Goal: Information Seeking & Learning: Learn about a topic

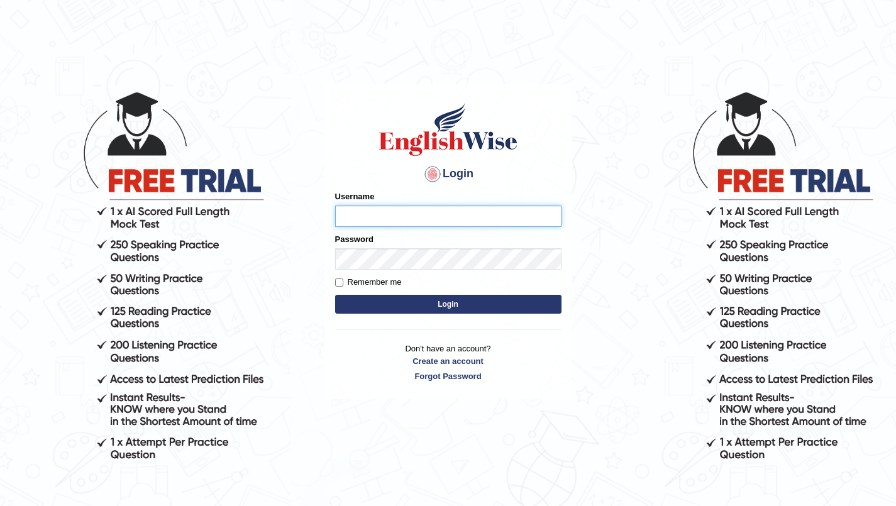
type input "SarahNaz"
click at [406, 301] on button "Login" at bounding box center [448, 304] width 226 height 19
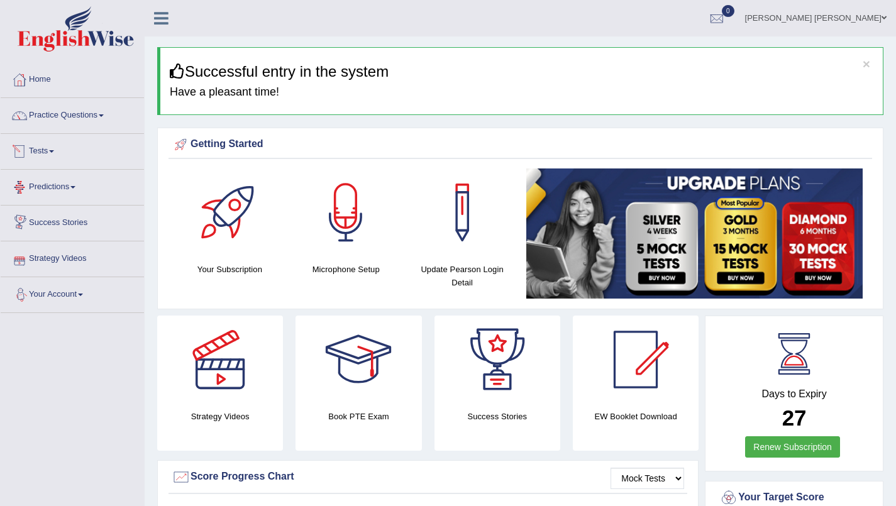
click at [55, 154] on link "Tests" at bounding box center [72, 149] width 143 height 31
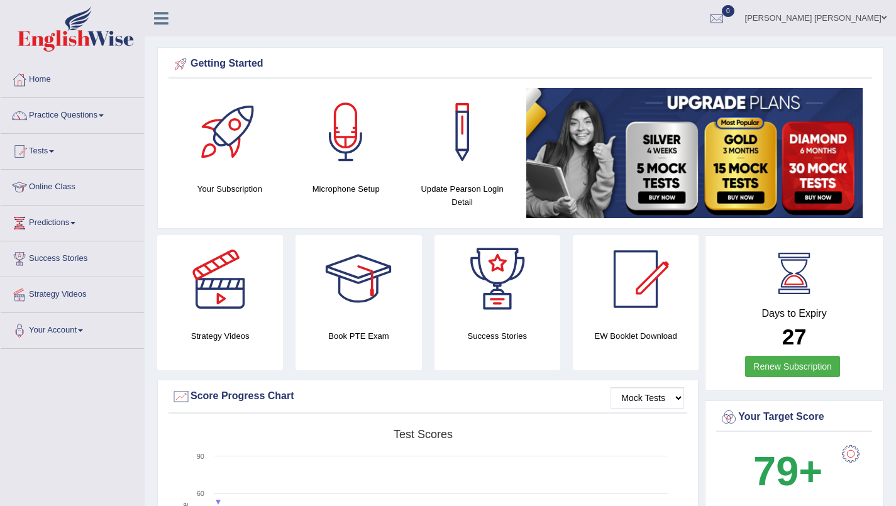
click at [67, 181] on link "Online Class" at bounding box center [72, 185] width 143 height 31
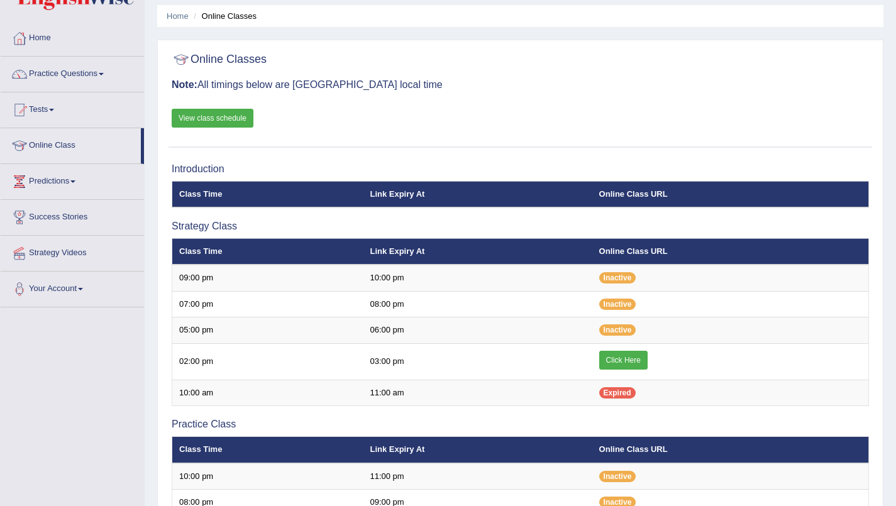
scroll to position [53, 0]
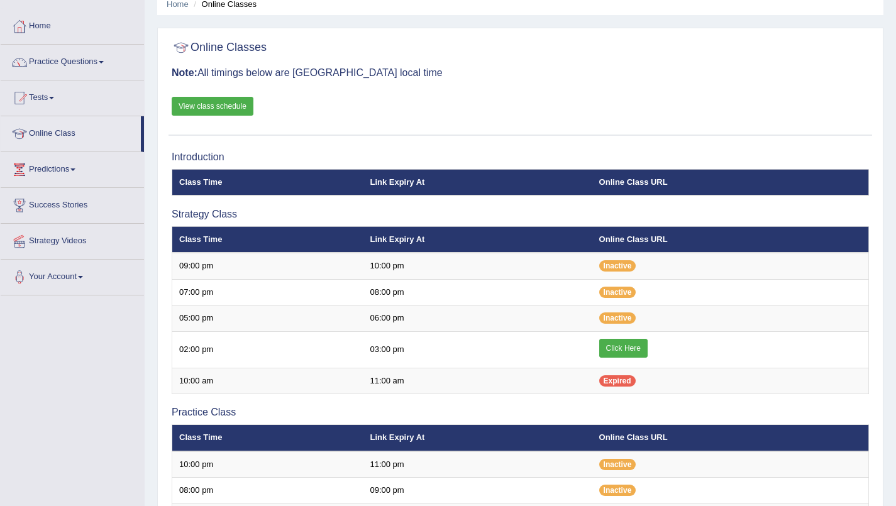
click at [630, 348] on link "Click Here" at bounding box center [623, 348] width 48 height 19
click at [102, 64] on link "Practice Questions" at bounding box center [72, 60] width 143 height 31
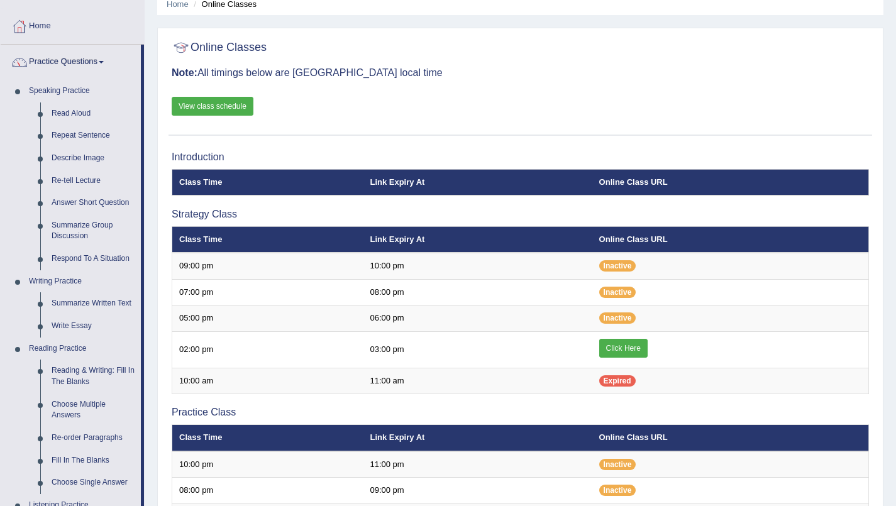
click at [80, 301] on link "Summarize Written Text" at bounding box center [93, 303] width 95 height 23
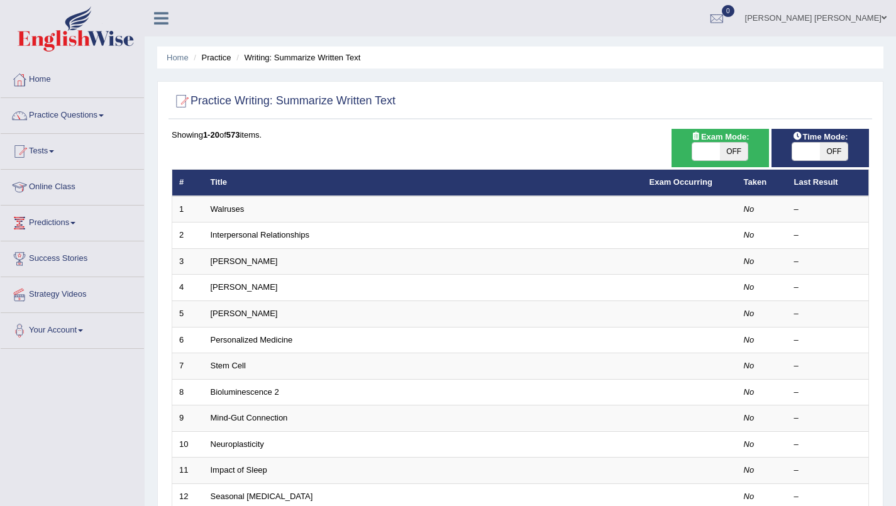
click at [237, 206] on link "Walruses" at bounding box center [228, 208] width 34 height 9
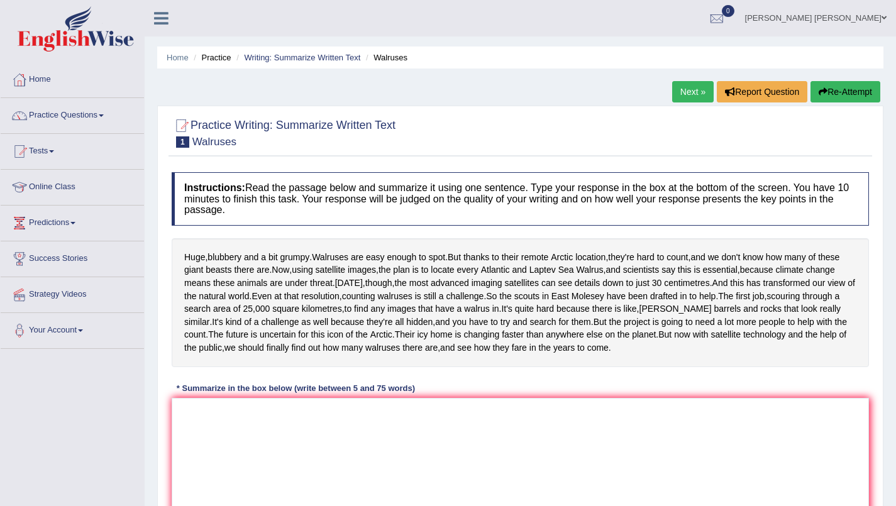
click at [52, 123] on link "Practice Questions" at bounding box center [72, 113] width 143 height 31
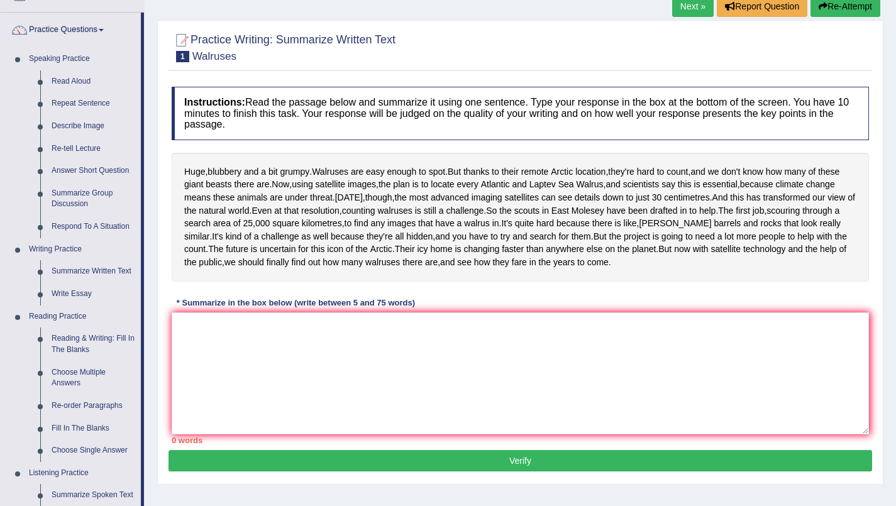
scroll to position [87, 0]
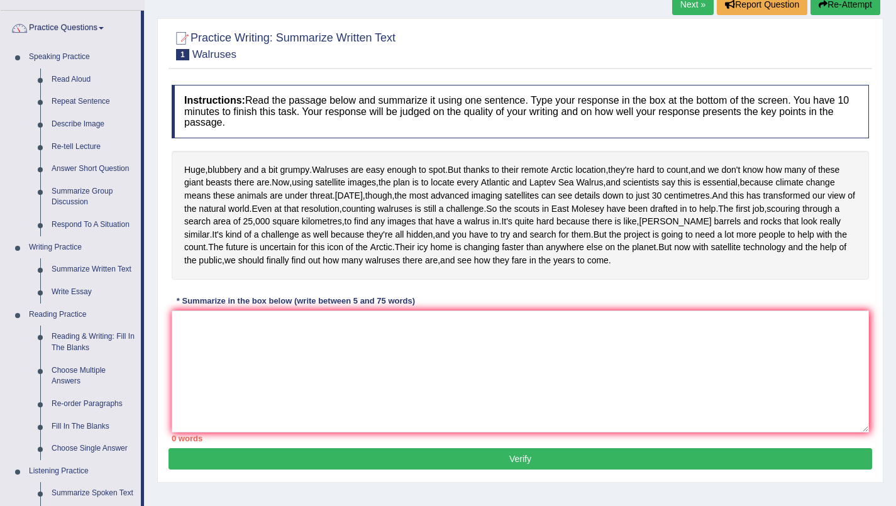
click at [47, 251] on link "Writing Practice" at bounding box center [82, 247] width 118 height 23
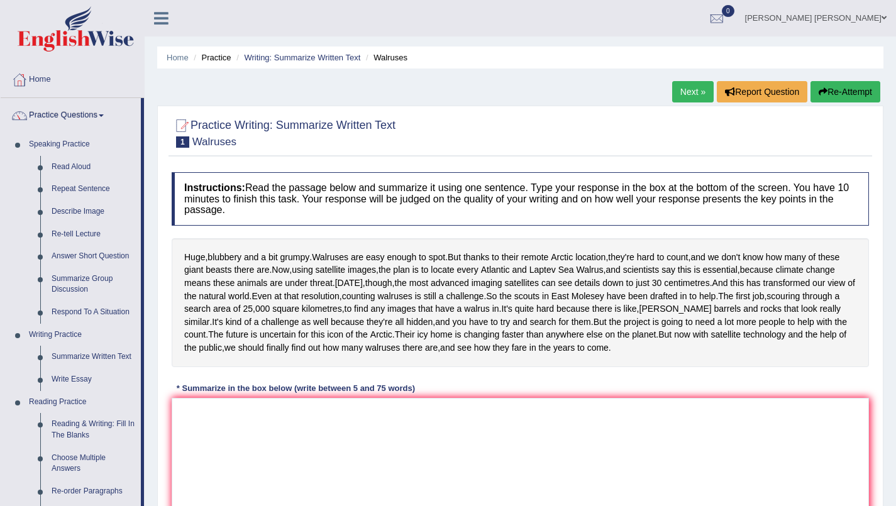
click at [86, 360] on link "Summarize Written Text" at bounding box center [93, 357] width 95 height 23
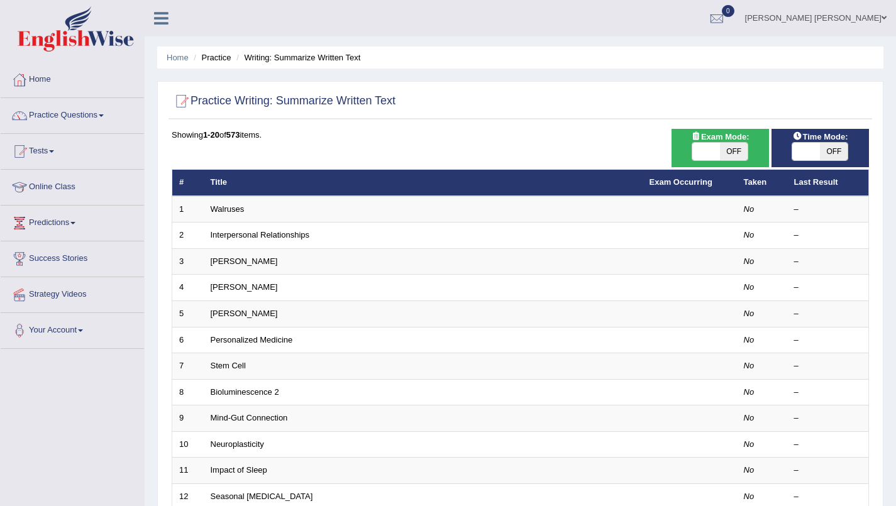
click at [836, 152] on span "OFF" at bounding box center [834, 152] width 28 height 18
checkbox input "true"
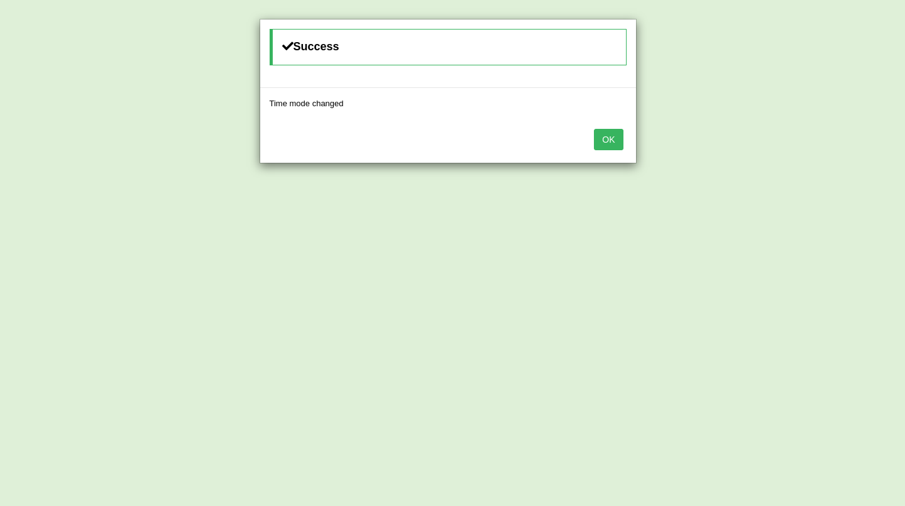
click at [611, 140] on button "OK" at bounding box center [608, 139] width 29 height 21
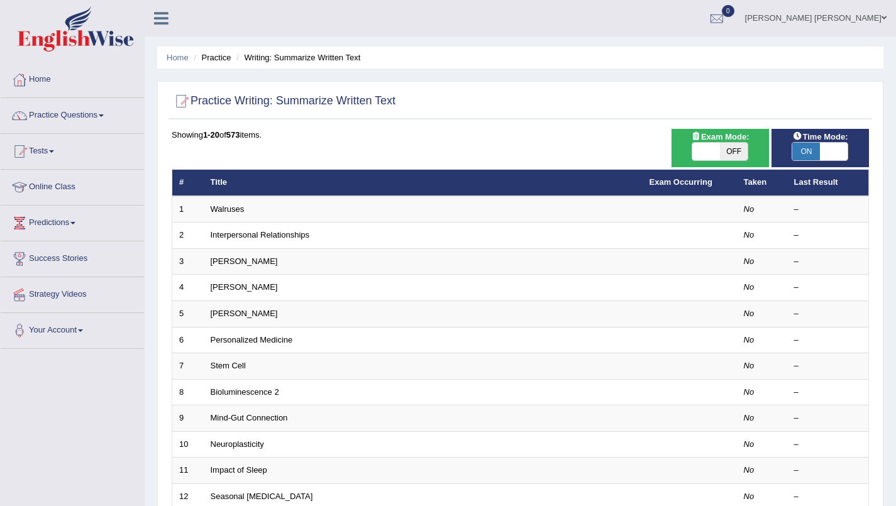
click at [240, 209] on link "Walruses" at bounding box center [228, 208] width 34 height 9
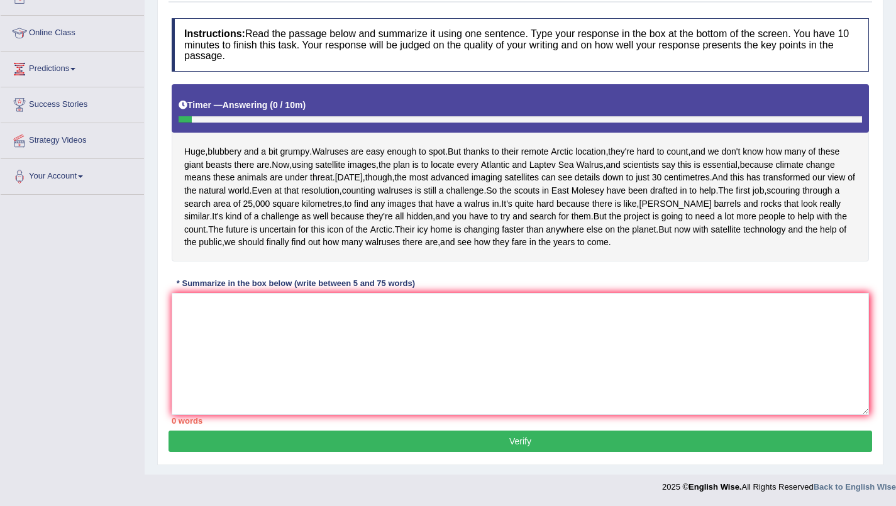
scroll to position [187, 0]
click at [229, 363] on textarea at bounding box center [520, 354] width 697 height 122
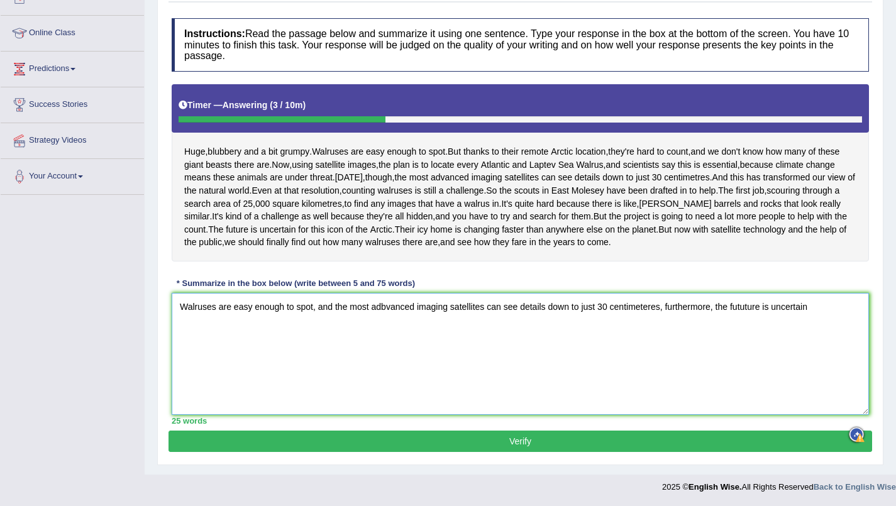
click at [741, 340] on textarea "Walruses are easy enough to spot, and the most adbvanced imaging satellites can…" at bounding box center [520, 354] width 697 height 122
click at [746, 339] on textarea "Walruses are easy enough to spot, and the most adbvanced imaging satellites can…" at bounding box center [520, 354] width 697 height 122
click at [817, 338] on textarea "Walruses are easy enough to spot, and the most adbvanced imaging satellites can…" at bounding box center [520, 354] width 697 height 122
click at [197, 358] on textarea "Walruses are easy enough to spot, and the most adbvanced imaging satellites can…" at bounding box center [520, 354] width 697 height 122
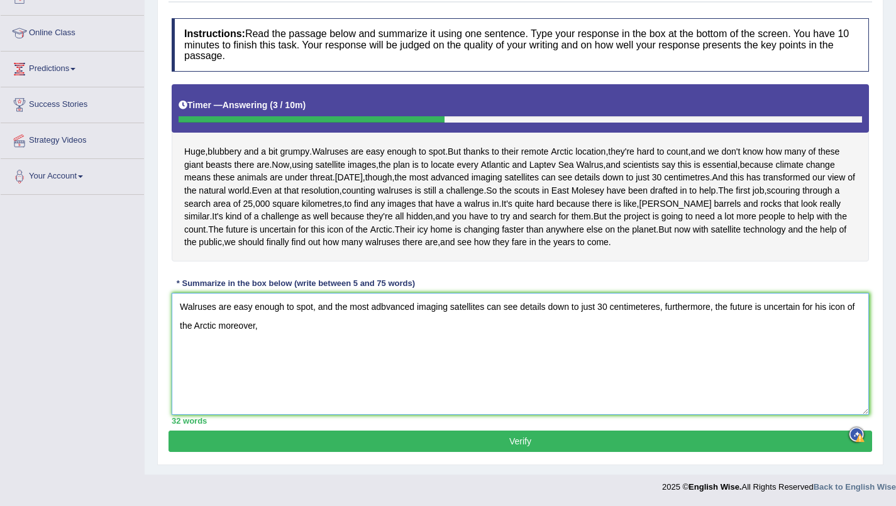
click at [216, 361] on textarea "Walruses are easy enough to spot, and the most adbvanced imaging satellites can…" at bounding box center [520, 354] width 697 height 122
click at [263, 357] on textarea "Walruses are easy enough to spot, and the most adbvanced imaging satellites can…" at bounding box center [520, 354] width 697 height 122
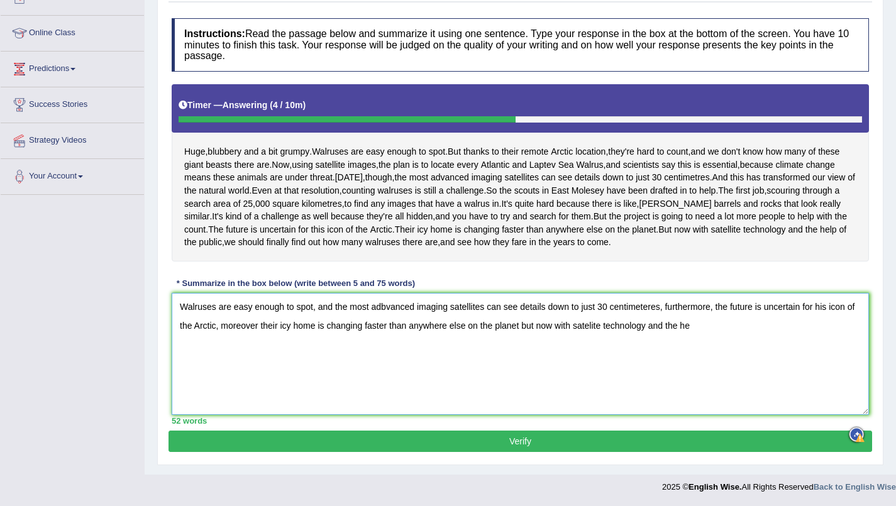
click at [589, 358] on textarea "Walruses are easy enough to spot, and the most adbvanced imaging satellites can…" at bounding box center [520, 354] width 697 height 122
click at [699, 360] on textarea "Walruses are easy enough to spot, and the most adbvanced imaging satellites can…" at bounding box center [520, 354] width 697 height 122
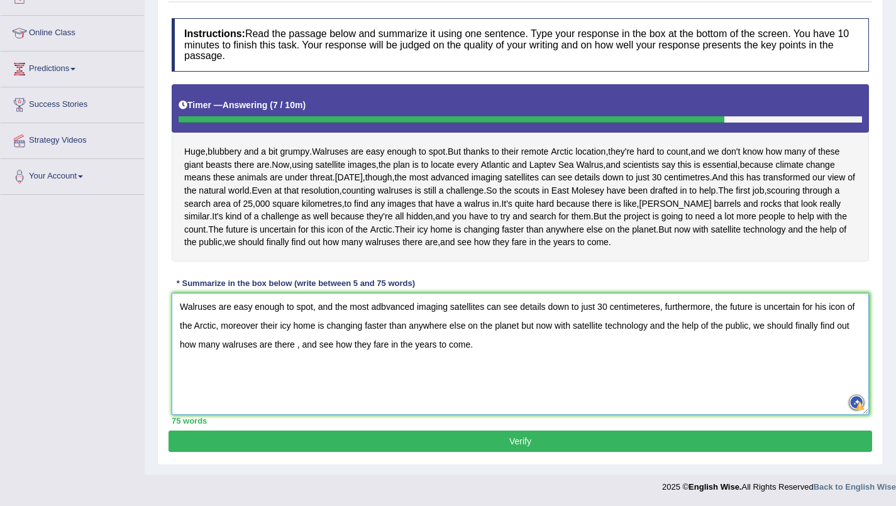
scroll to position [216, 0]
type textarea "Walruses are easy enough to spot, and the most adbvanced imaging satellites can…"
click at [287, 452] on button "Verify" at bounding box center [521, 441] width 704 height 21
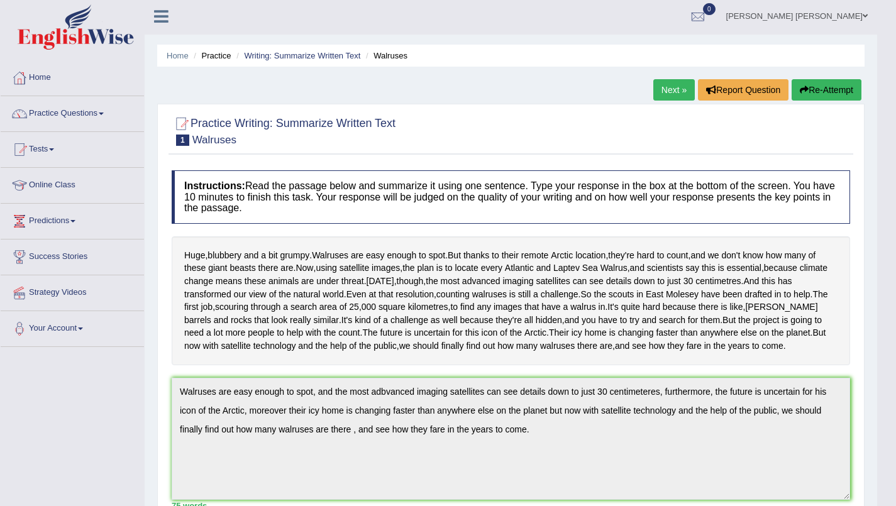
scroll to position [4, 0]
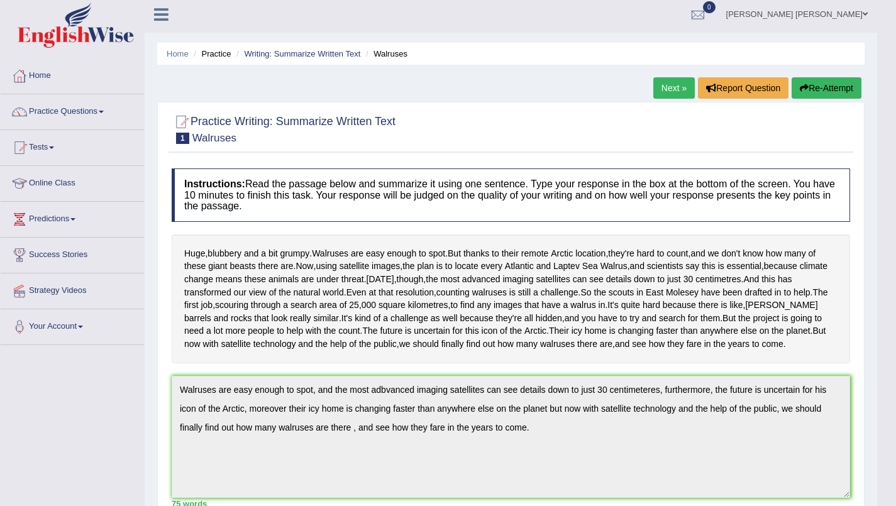
click at [104, 111] on span at bounding box center [101, 112] width 5 height 3
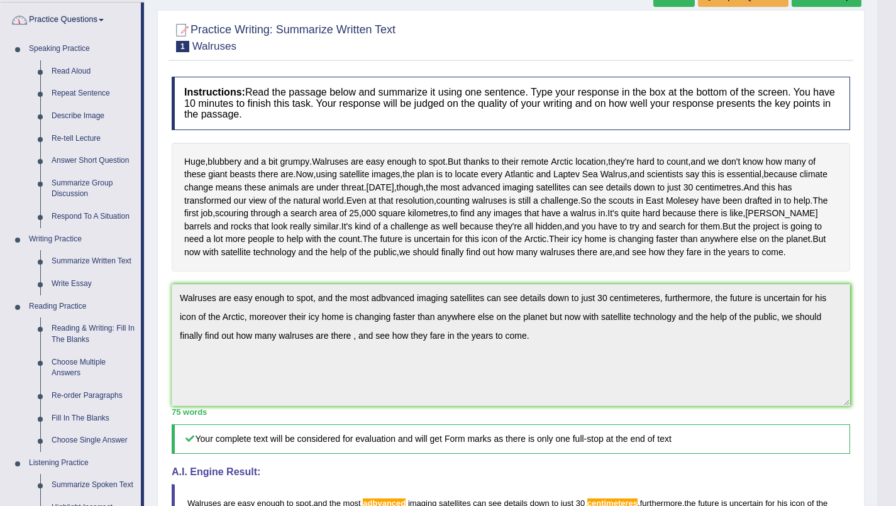
scroll to position [92, 0]
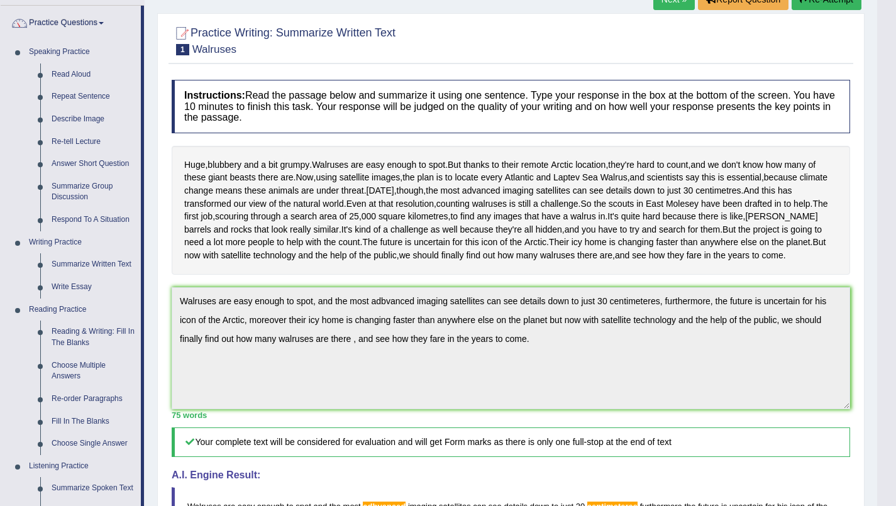
click at [70, 284] on link "Write Essay" at bounding box center [93, 287] width 95 height 23
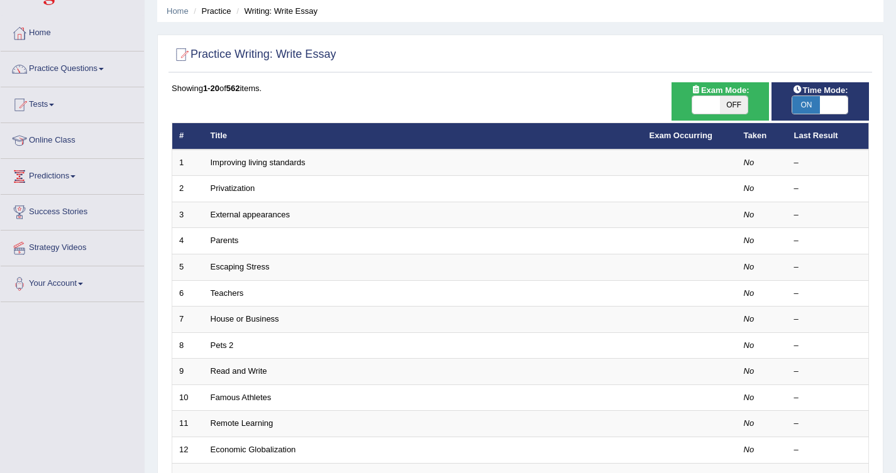
scroll to position [48, 0]
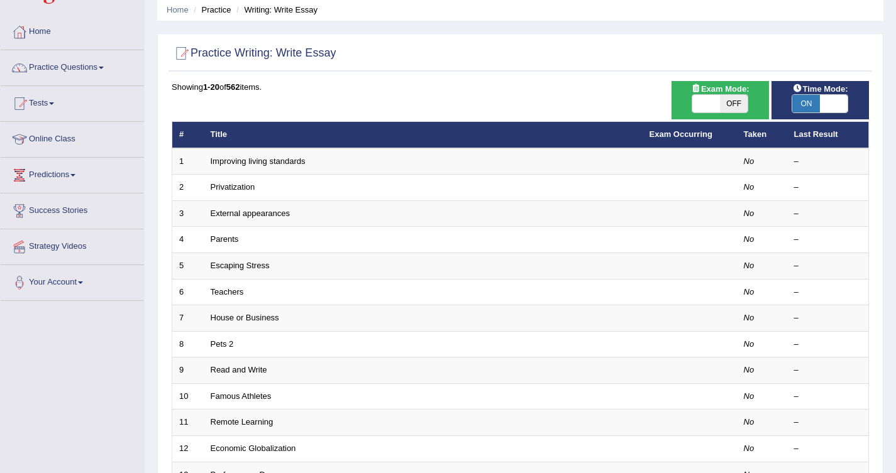
click at [229, 267] on link "Escaping Stress" at bounding box center [240, 265] width 59 height 9
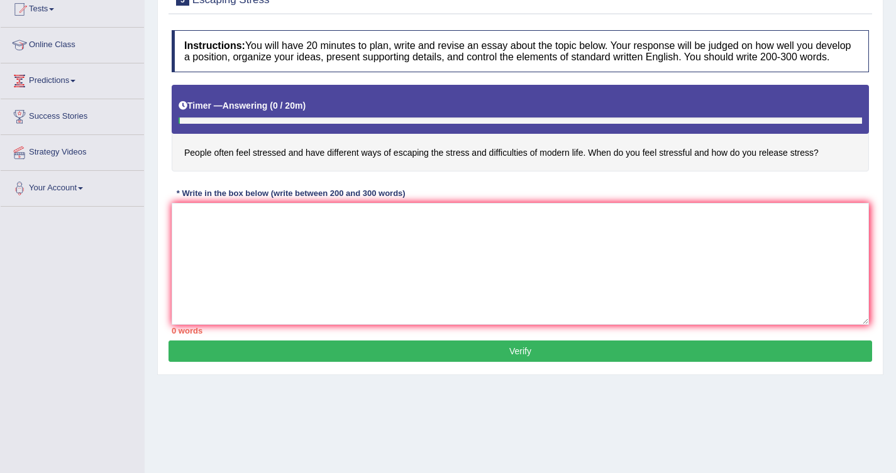
scroll to position [141, 0]
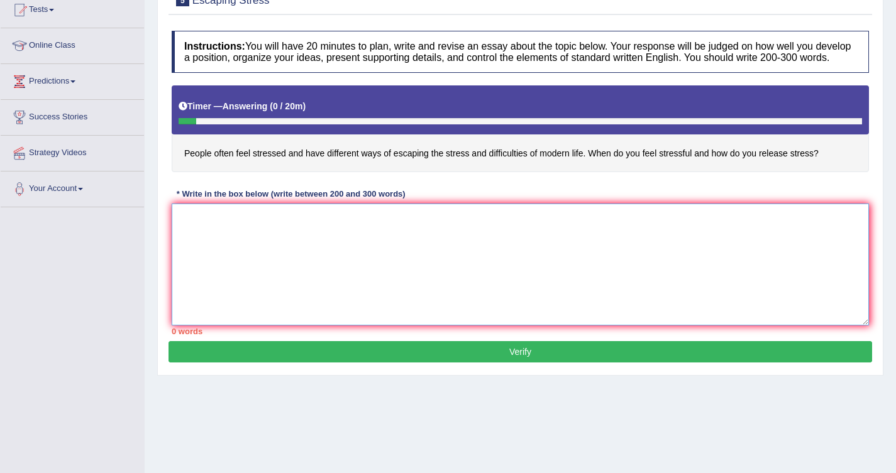
click at [375, 255] on textarea at bounding box center [520, 265] width 697 height 122
paste textarea "The increasing influence of (essay topic) on our lives has ignited numerous dis…"
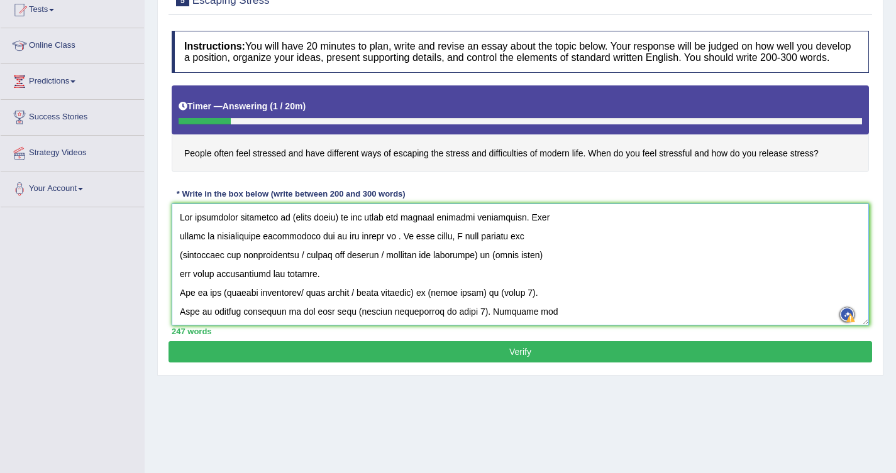
scroll to position [150, 0]
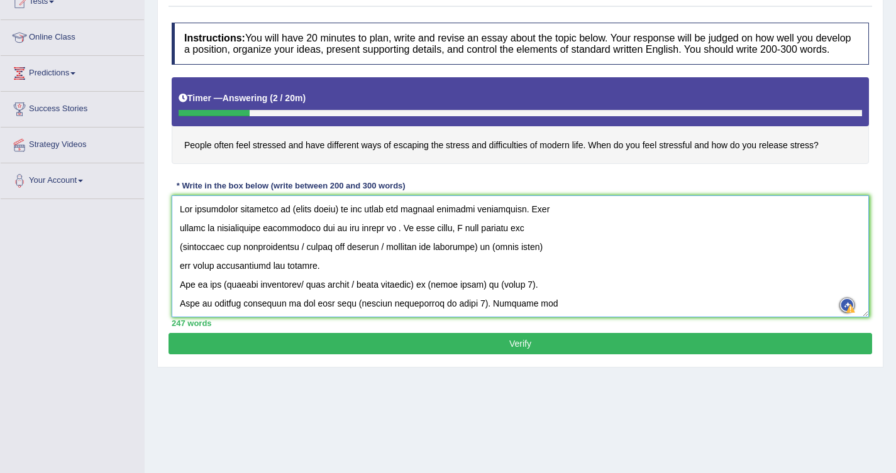
click at [336, 212] on textarea at bounding box center [520, 257] width 697 height 122
drag, startPoint x: 385, startPoint y: 224, endPoint x: 436, endPoint y: 225, distance: 50.3
click at [436, 225] on textarea at bounding box center [520, 257] width 697 height 122
click at [385, 228] on textarea at bounding box center [520, 257] width 697 height 122
click at [581, 224] on textarea at bounding box center [520, 257] width 697 height 122
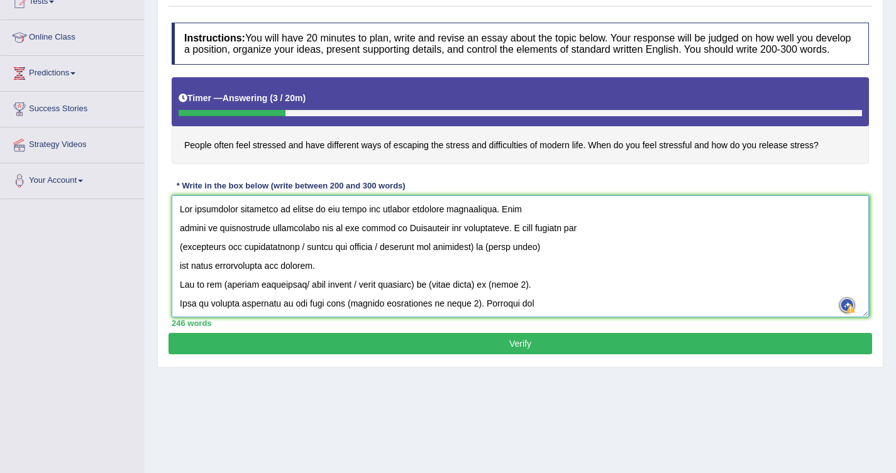
drag, startPoint x: 179, startPoint y: 248, endPoint x: 309, endPoint y: 248, distance: 130.8
click at [309, 248] on textarea at bounding box center [520, 257] width 697 height 122
click at [235, 247] on textarea at bounding box center [520, 257] width 697 height 122
drag, startPoint x: 231, startPoint y: 246, endPoint x: 299, endPoint y: 250, distance: 68.0
click at [299, 250] on textarea at bounding box center [520, 257] width 697 height 122
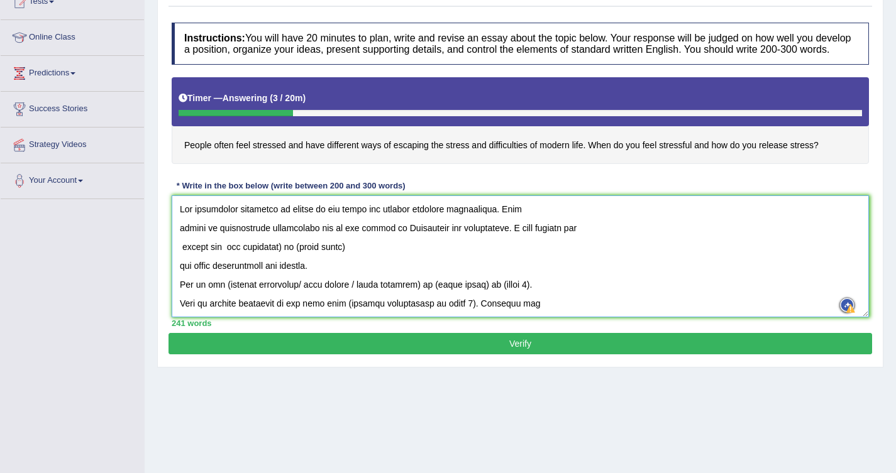
click at [292, 246] on textarea at bounding box center [520, 257] width 697 height 122
click at [281, 245] on textarea at bounding box center [520, 257] width 697 height 122
click at [287, 250] on textarea at bounding box center [520, 257] width 697 height 122
click at [355, 246] on textarea at bounding box center [520, 257] width 697 height 122
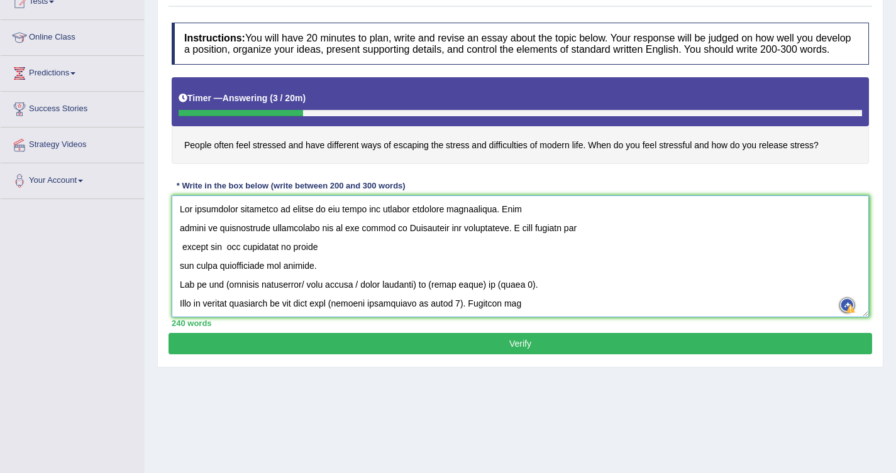
drag, startPoint x: 309, startPoint y: 268, endPoint x: 173, endPoint y: 269, distance: 136.4
click at [173, 269] on textarea at bounding box center [520, 257] width 697 height 122
click at [323, 243] on textarea at bounding box center [520, 257] width 697 height 122
click at [232, 245] on textarea at bounding box center [520, 257] width 697 height 122
click at [179, 284] on textarea at bounding box center [520, 257] width 697 height 122
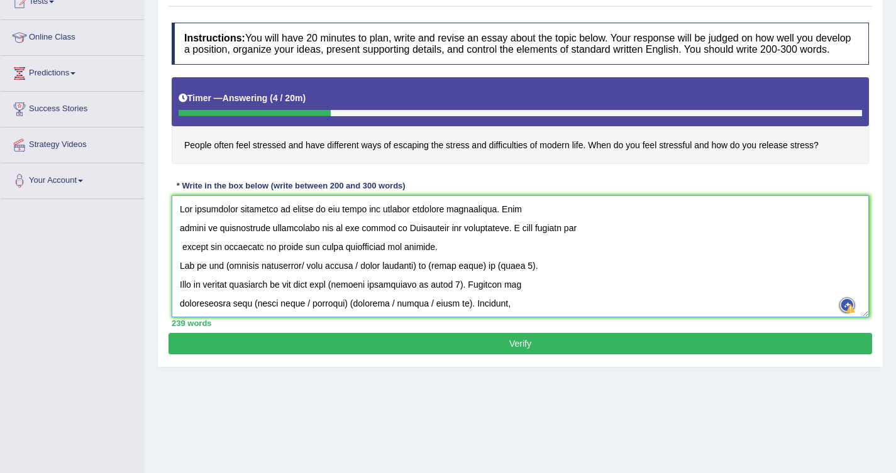
click at [177, 267] on textarea at bounding box center [520, 257] width 697 height 122
click at [439, 249] on textarea at bounding box center [520, 257] width 697 height 122
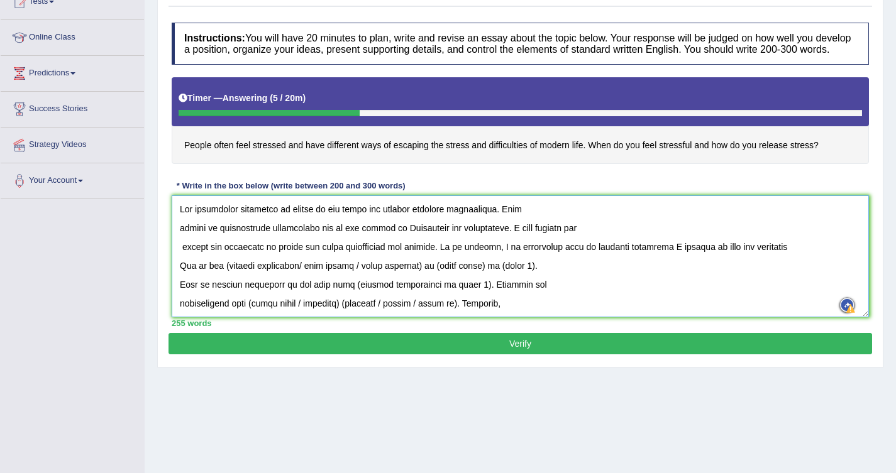
click at [696, 251] on textarea at bounding box center [520, 257] width 697 height 122
click at [681, 249] on textarea at bounding box center [520, 257] width 697 height 122
click at [780, 246] on textarea at bounding box center [520, 257] width 697 height 122
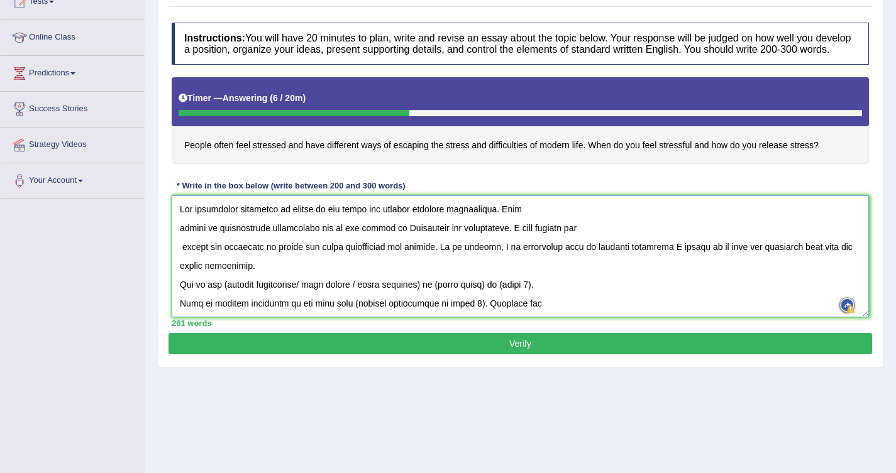
click at [232, 268] on textarea at bounding box center [520, 257] width 697 height 122
click at [263, 268] on textarea at bounding box center [520, 257] width 697 height 122
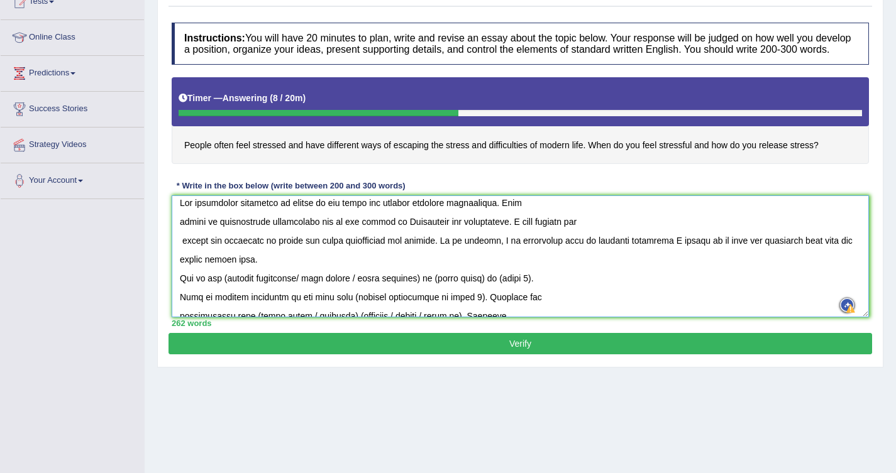
drag, startPoint x: 302, startPoint y: 265, endPoint x: 252, endPoint y: 280, distance: 51.9
click at [252, 280] on textarea at bounding box center [520, 257] width 697 height 122
click at [221, 280] on textarea at bounding box center [520, 257] width 697 height 122
drag, startPoint x: 225, startPoint y: 278, endPoint x: 403, endPoint y: 281, distance: 178.0
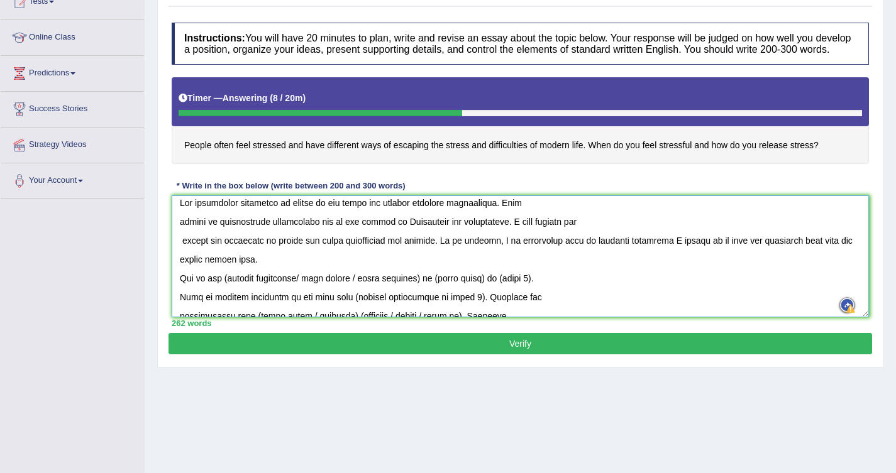
click at [403, 281] on textarea at bounding box center [520, 257] width 697 height 122
click at [301, 290] on textarea at bounding box center [520, 257] width 697 height 122
click at [228, 284] on textarea at bounding box center [520, 257] width 697 height 122
drag, startPoint x: 307, startPoint y: 279, endPoint x: 222, endPoint y: 280, distance: 84.9
click at [222, 280] on textarea at bounding box center [520, 257] width 697 height 122
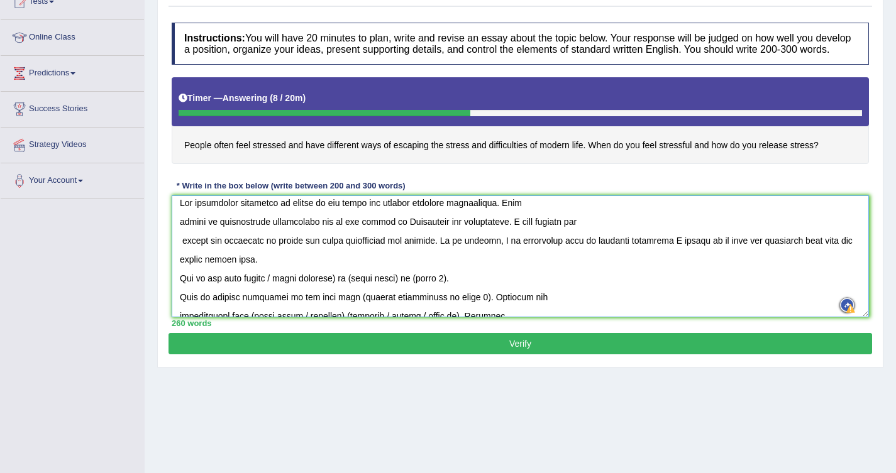
click at [349, 279] on textarea at bounding box center [520, 257] width 697 height 122
drag, startPoint x: 343, startPoint y: 279, endPoint x: 273, endPoint y: 281, distance: 70.4
click at [273, 281] on textarea at bounding box center [520, 257] width 697 height 122
drag, startPoint x: 334, startPoint y: 275, endPoint x: 288, endPoint y: 280, distance: 46.1
click at [288, 280] on textarea at bounding box center [520, 257] width 697 height 122
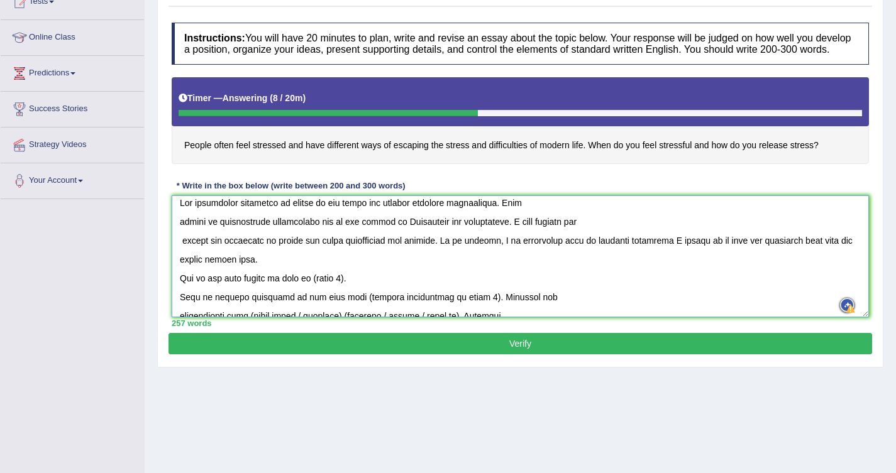
click at [342, 278] on textarea at bounding box center [520, 257] width 697 height 122
click at [331, 282] on textarea at bounding box center [520, 257] width 697 height 122
click at [331, 278] on textarea at bounding box center [520, 257] width 697 height 122
click at [440, 279] on textarea at bounding box center [520, 257] width 697 height 122
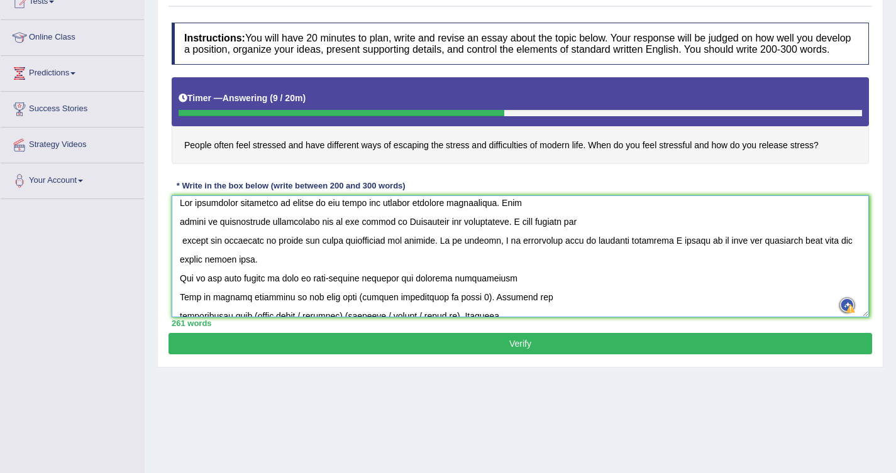
click at [297, 278] on textarea at bounding box center [520, 257] width 697 height 122
click at [506, 282] on textarea at bounding box center [520, 257] width 697 height 122
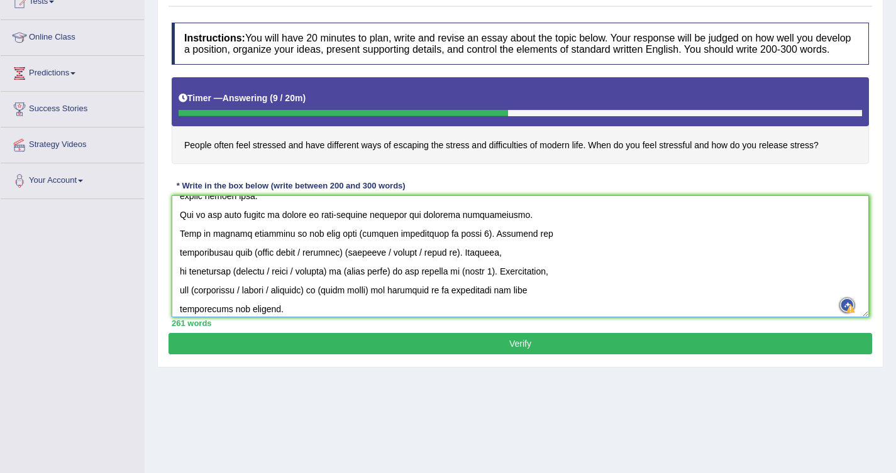
scroll to position [69, 0]
drag, startPoint x: 338, startPoint y: 234, endPoint x: 454, endPoint y: 235, distance: 115.7
click at [454, 235] on textarea at bounding box center [520, 257] width 697 height 122
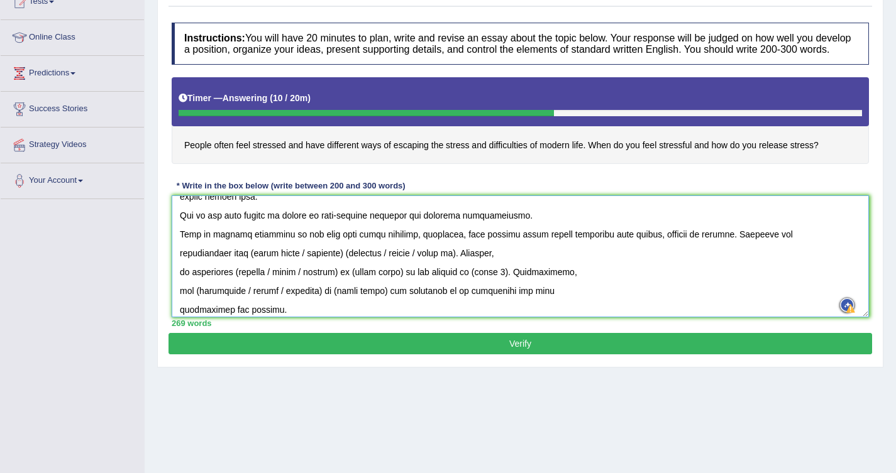
drag, startPoint x: 253, startPoint y: 256, endPoint x: 463, endPoint y: 256, distance: 210.6
click at [463, 256] on textarea at bounding box center [520, 257] width 697 height 122
click at [378, 253] on textarea at bounding box center [520, 257] width 697 height 122
click at [459, 254] on textarea at bounding box center [520, 257] width 697 height 122
drag, startPoint x: 232, startPoint y: 272, endPoint x: 332, endPoint y: 274, distance: 100.0
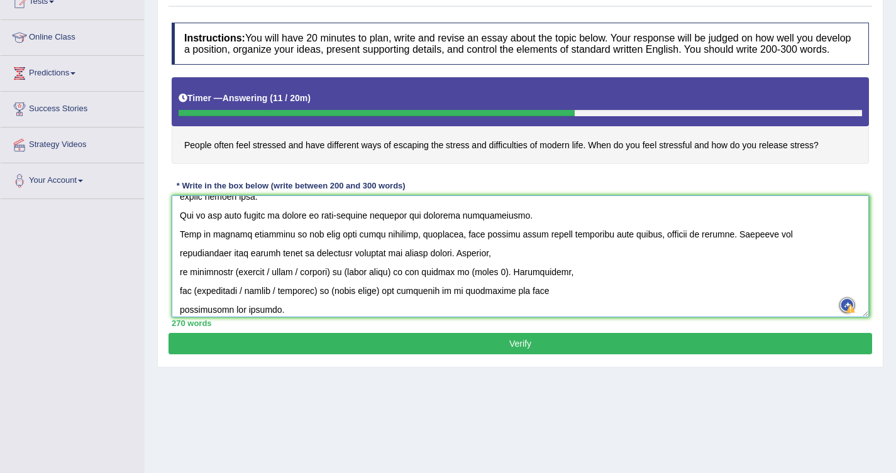
click at [332, 274] on textarea at bounding box center [520, 257] width 697 height 122
click at [270, 274] on textarea at bounding box center [520, 257] width 697 height 122
drag, startPoint x: 328, startPoint y: 273, endPoint x: 279, endPoint y: 270, distance: 49.7
click at [279, 270] on textarea at bounding box center [520, 257] width 697 height 122
drag, startPoint x: 357, startPoint y: 272, endPoint x: 390, endPoint y: 274, distance: 33.4
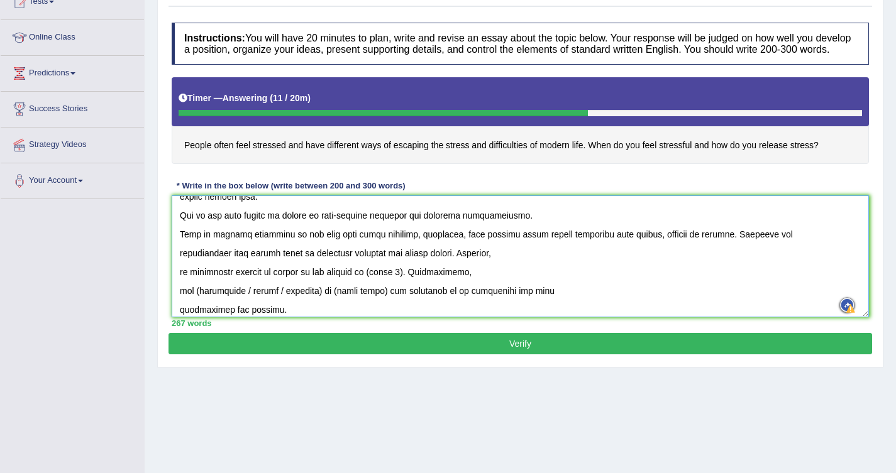
click at [390, 274] on textarea at bounding box center [520, 257] width 697 height 122
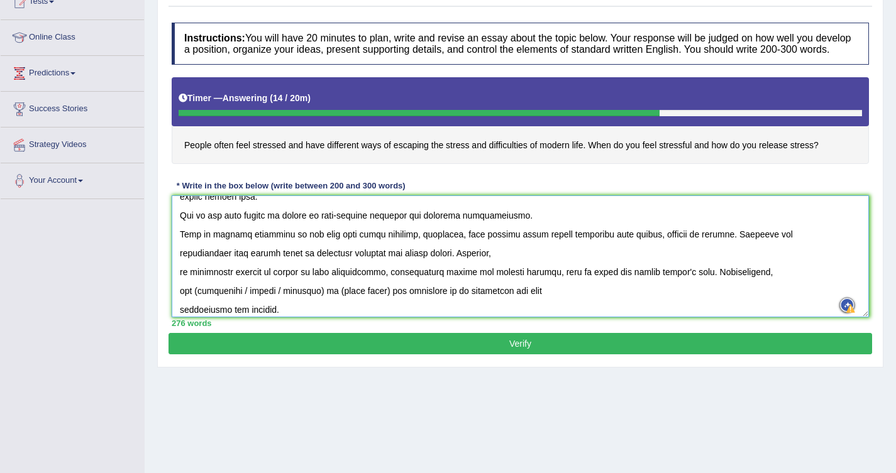
click at [687, 274] on textarea at bounding box center [520, 257] width 697 height 122
drag, startPoint x: 194, startPoint y: 288, endPoint x: 289, endPoint y: 295, distance: 95.2
click at [289, 295] on textarea at bounding box center [520, 257] width 697 height 122
drag, startPoint x: 230, startPoint y: 291, endPoint x: 295, endPoint y: 290, distance: 64.8
click at [295, 290] on textarea at bounding box center [520, 257] width 697 height 122
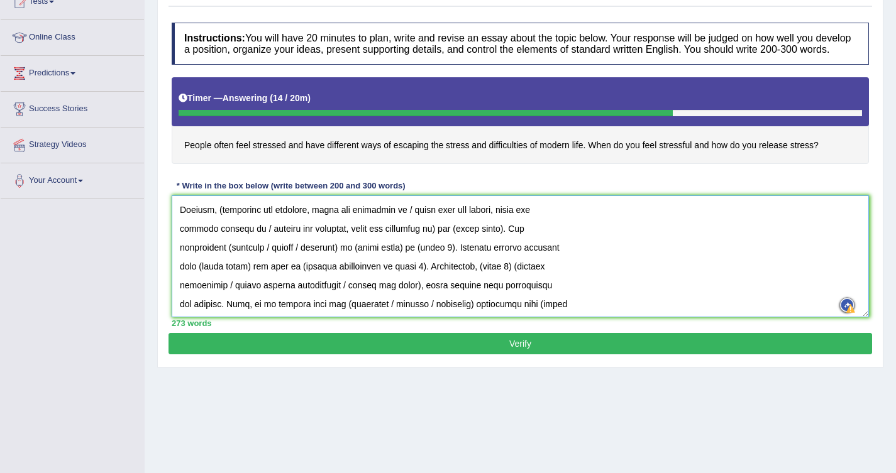
scroll to position [189, 0]
drag, startPoint x: 261, startPoint y: 208, endPoint x: 407, endPoint y: 208, distance: 145.9
click at [407, 208] on textarea at bounding box center [520, 257] width 697 height 122
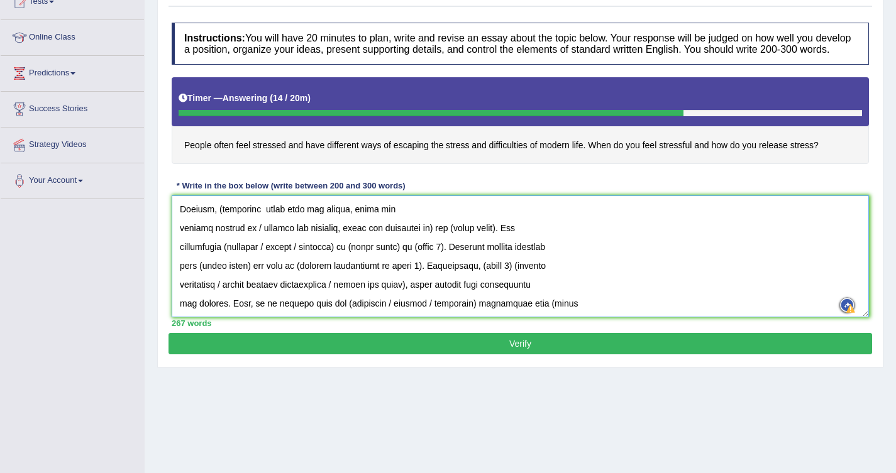
click at [221, 209] on textarea at bounding box center [520, 257] width 697 height 122
click at [262, 206] on textarea at bounding box center [520, 257] width 697 height 122
click at [185, 231] on textarea at bounding box center [520, 257] width 697 height 122
drag, startPoint x: 176, startPoint y: 230, endPoint x: 338, endPoint y: 236, distance: 161.7
click at [338, 236] on textarea at bounding box center [520, 257] width 697 height 122
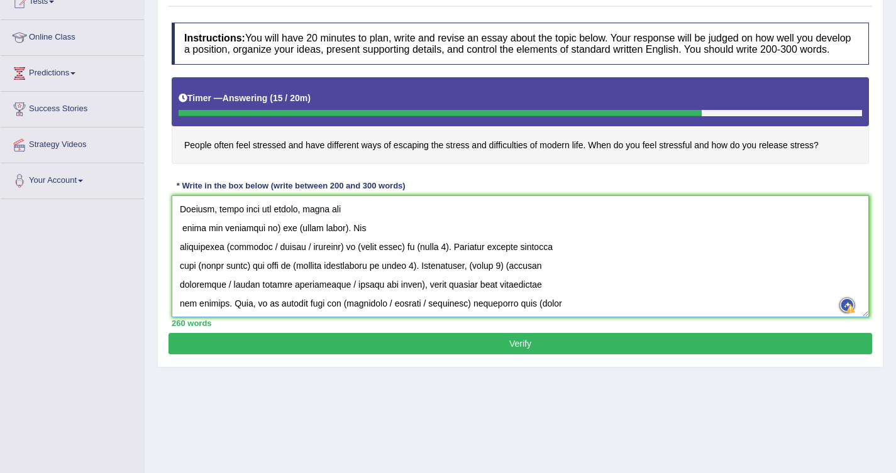
drag, startPoint x: 263, startPoint y: 226, endPoint x: 336, endPoint y: 224, distance: 72.3
click at [336, 224] on textarea at bounding box center [520, 257] width 697 height 122
drag, startPoint x: 218, startPoint y: 228, endPoint x: 165, endPoint y: 224, distance: 52.3
click at [165, 224] on div "Practice Writing: Write Essay 5 Escaping Stress Instructions: You will have 20 …" at bounding box center [520, 162] width 726 height 412
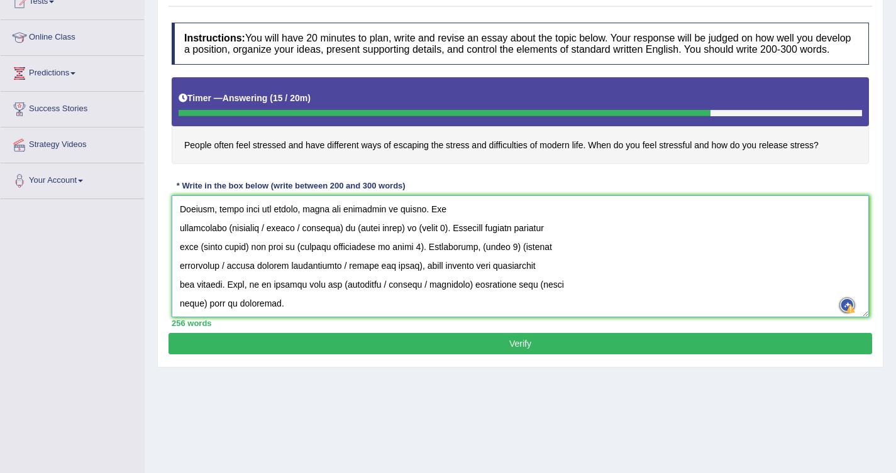
scroll to position [170, 0]
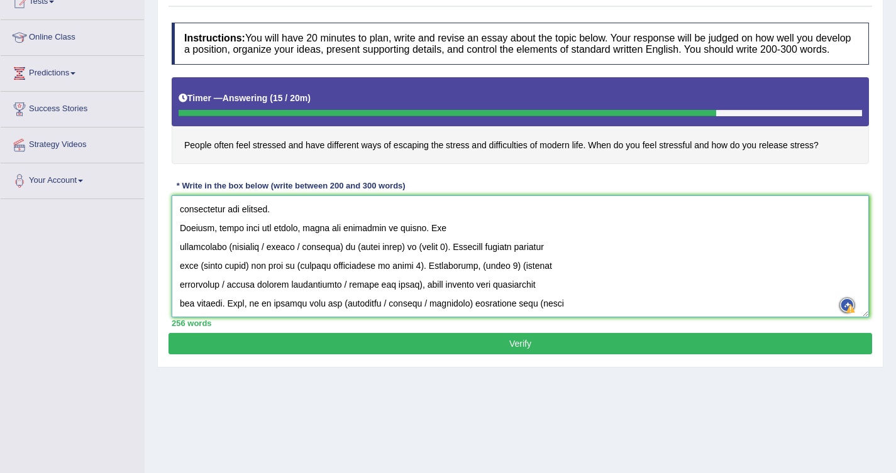
drag, startPoint x: 297, startPoint y: 247, endPoint x: 224, endPoint y: 246, distance: 73.6
click at [224, 246] on textarea at bounding box center [520, 257] width 697 height 122
click at [255, 247] on textarea at bounding box center [520, 257] width 697 height 122
click at [315, 247] on textarea at bounding box center [520, 257] width 697 height 122
click at [326, 248] on textarea at bounding box center [520, 257] width 697 height 122
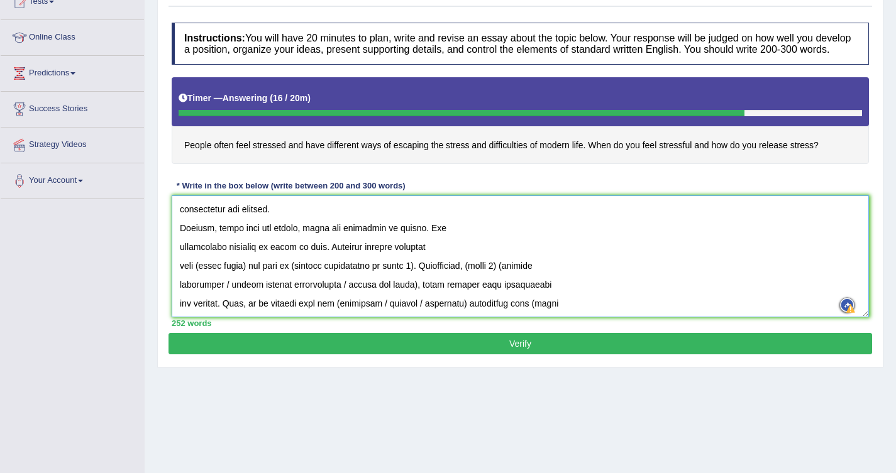
click at [283, 245] on textarea at bounding box center [520, 257] width 697 height 122
click at [314, 248] on textarea at bounding box center [520, 257] width 697 height 122
click at [245, 262] on textarea at bounding box center [520, 257] width 697 height 122
drag, startPoint x: 267, startPoint y: 265, endPoint x: 385, endPoint y: 243, distance: 121.0
click at [385, 243] on textarea at bounding box center [520, 257] width 697 height 122
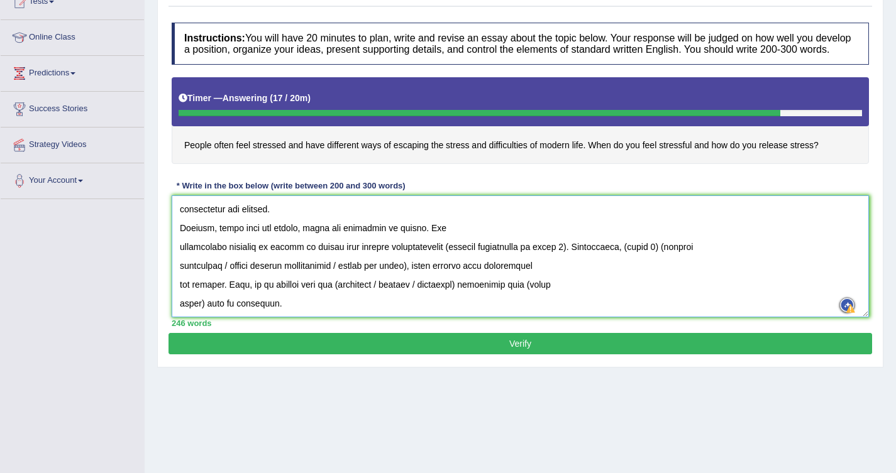
drag, startPoint x: 561, startPoint y: 248, endPoint x: 448, endPoint y: 246, distance: 113.2
click at [448, 246] on textarea at bounding box center [520, 257] width 697 height 122
click at [382, 246] on textarea at bounding box center [520, 257] width 697 height 122
drag, startPoint x: 443, startPoint y: 246, endPoint x: 387, endPoint y: 250, distance: 56.0
click at [387, 250] on textarea at bounding box center [520, 257] width 697 height 122
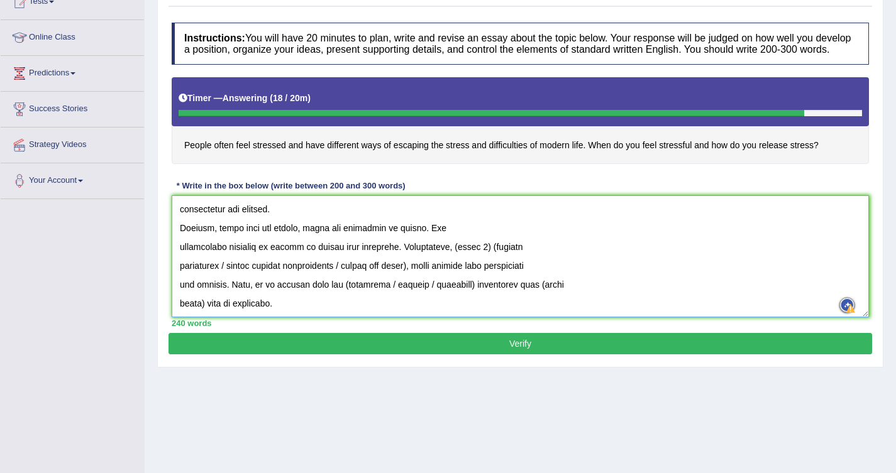
click at [372, 246] on textarea at bounding box center [520, 257] width 697 height 122
click at [548, 245] on textarea at bounding box center [520, 257] width 697 height 122
click at [453, 247] on textarea at bounding box center [520, 257] width 697 height 122
drag, startPoint x: 453, startPoint y: 247, endPoint x: 493, endPoint y: 243, distance: 40.4
click at [493, 243] on textarea at bounding box center [520, 257] width 697 height 122
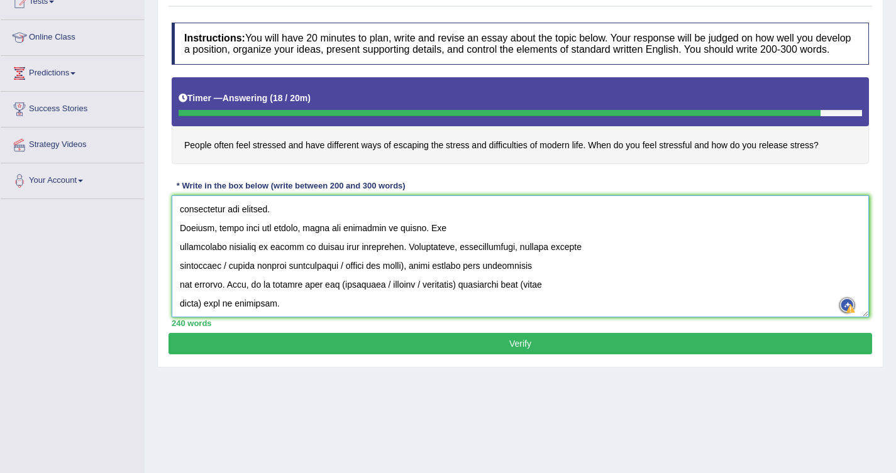
click at [452, 246] on textarea at bounding box center [520, 257] width 697 height 122
click at [607, 246] on textarea at bounding box center [520, 257] width 697 height 122
click at [576, 252] on textarea at bounding box center [520, 257] width 697 height 122
click at [737, 252] on textarea at bounding box center [520, 257] width 697 height 122
drag, startPoint x: 348, startPoint y: 265, endPoint x: 179, endPoint y: 265, distance: 169.8
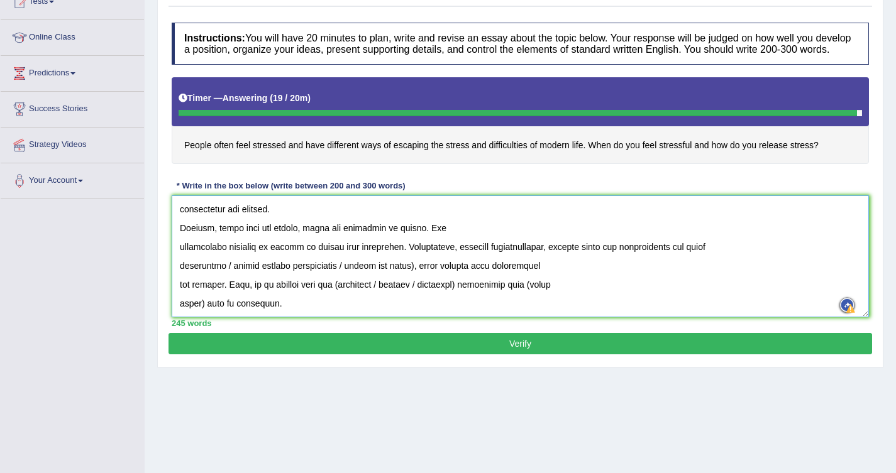
click at [179, 265] on textarea at bounding box center [520, 257] width 697 height 122
click at [206, 268] on textarea at bounding box center [520, 257] width 697 height 122
click at [373, 268] on textarea at bounding box center [520, 257] width 697 height 122
click at [243, 268] on textarea at bounding box center [520, 257] width 697 height 122
type textarea "The increasing influence of stress on our lives has ignited numerous discussion…"
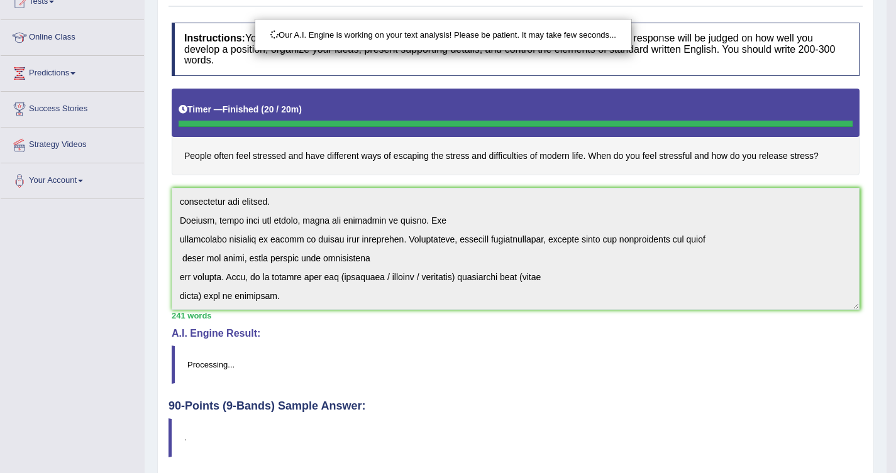
click at [377, 252] on div "Our A.I. Engine is working on your text analysis! Please be patient. It may tak…" at bounding box center [448, 236] width 896 height 473
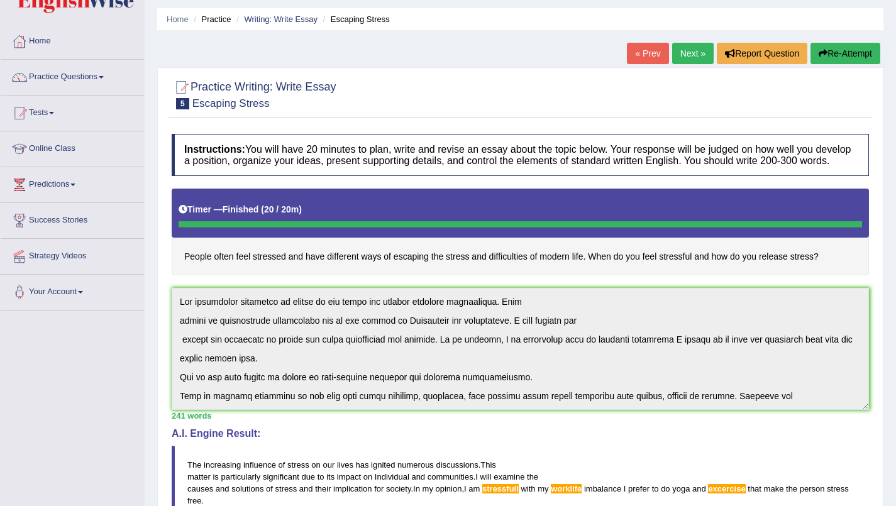
scroll to position [0, 0]
